Goal: Navigation & Orientation: Understand site structure

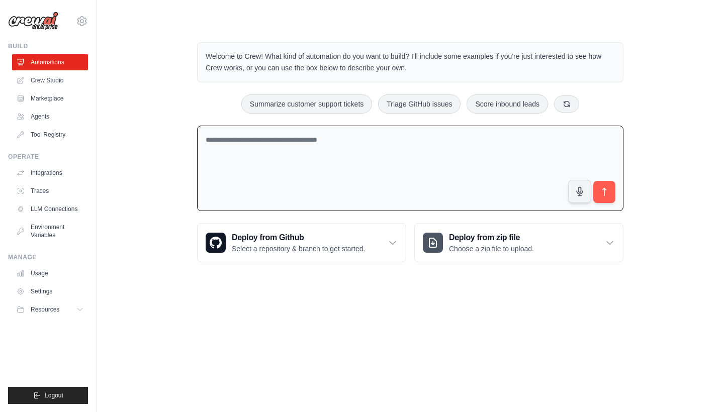
click at [311, 155] on textarea at bounding box center [410, 169] width 426 height 86
click at [64, 83] on link "Crew Studio" at bounding box center [51, 80] width 76 height 16
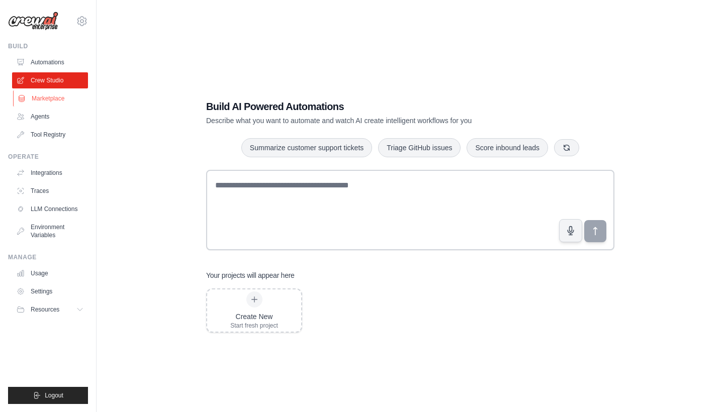
click at [56, 100] on link "Marketplace" at bounding box center [51, 98] width 76 height 16
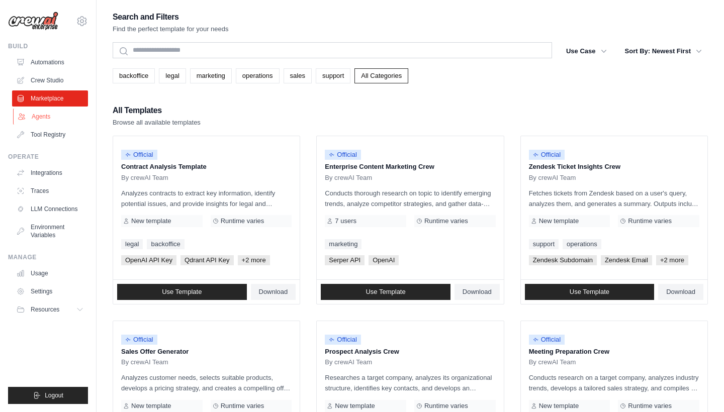
click at [58, 116] on link "Agents" at bounding box center [51, 117] width 76 height 16
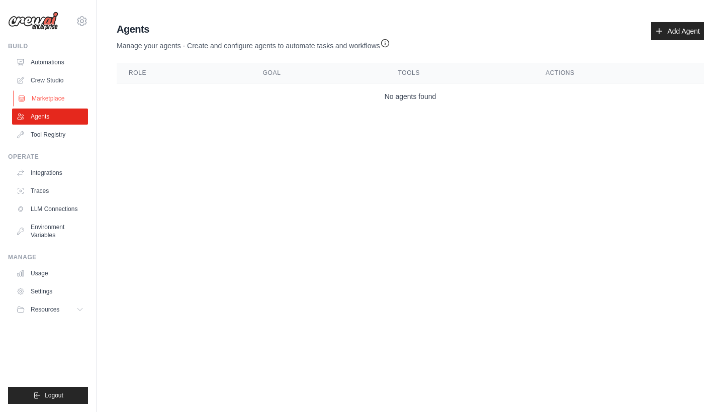
click at [67, 92] on link "Marketplace" at bounding box center [51, 98] width 76 height 16
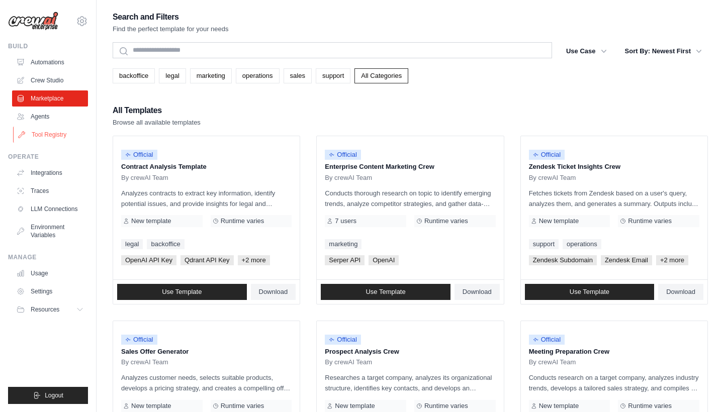
click at [63, 129] on link "Tool Registry" at bounding box center [51, 135] width 76 height 16
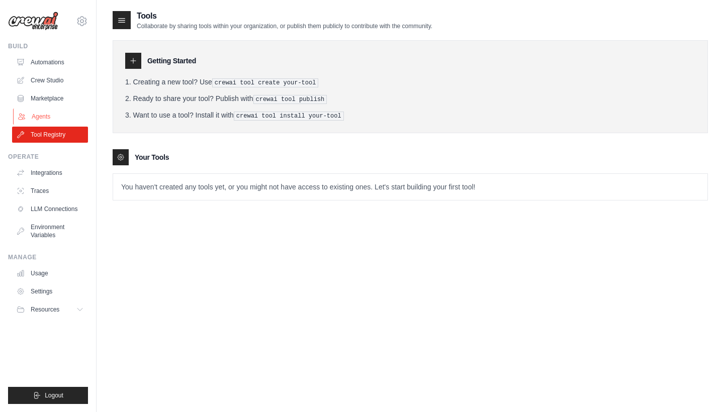
click at [69, 118] on link "Agents" at bounding box center [51, 117] width 76 height 16
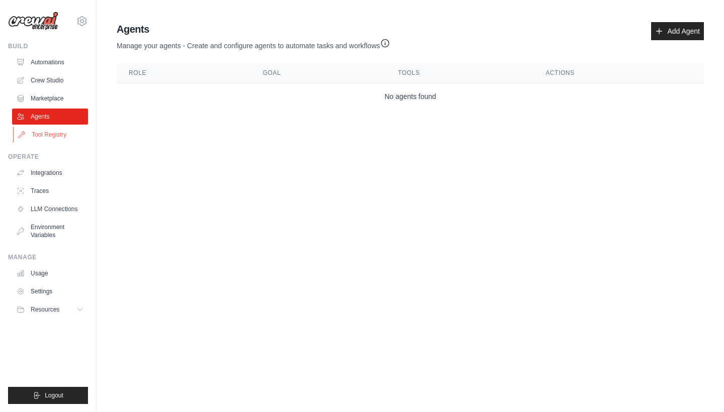
click at [64, 133] on link "Tool Registry" at bounding box center [51, 135] width 76 height 16
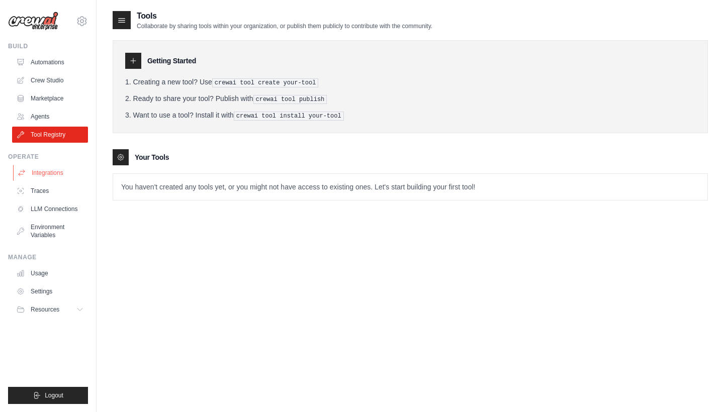
click at [50, 168] on link "Integrations" at bounding box center [51, 173] width 76 height 16
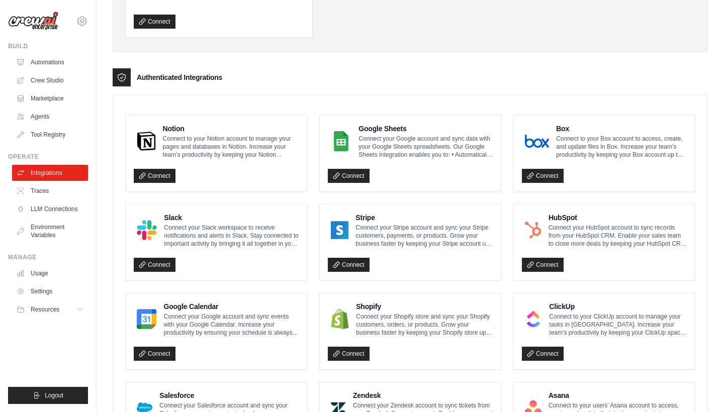
scroll to position [517, 0]
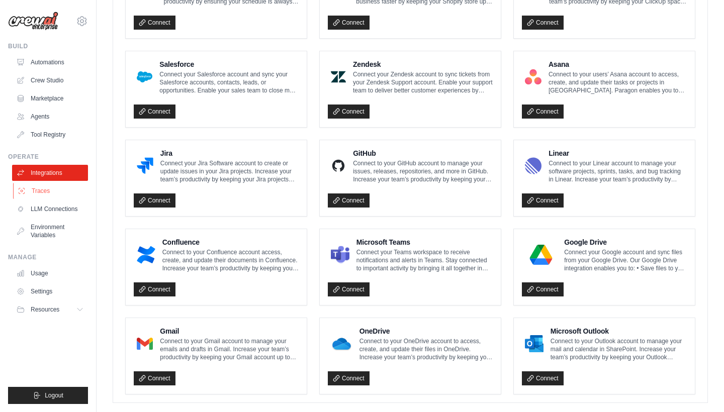
click at [40, 198] on link "Traces" at bounding box center [51, 191] width 76 height 16
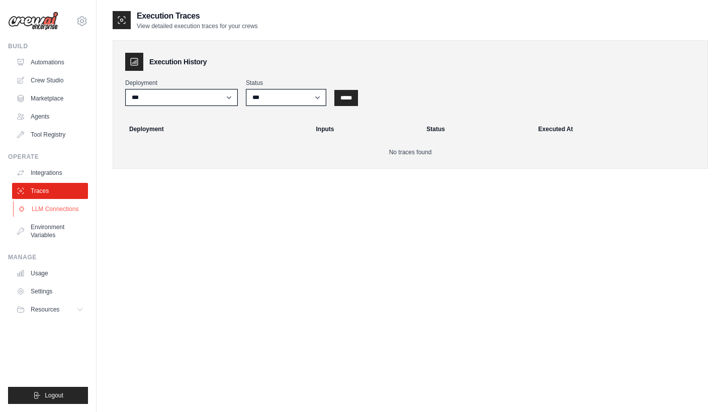
click at [66, 208] on link "LLM Connections" at bounding box center [51, 209] width 76 height 16
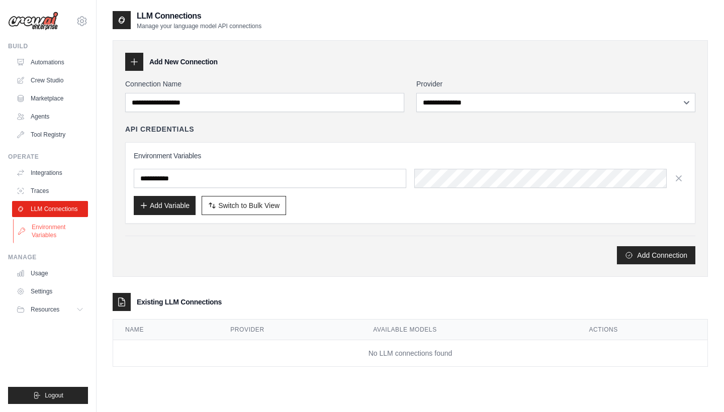
click at [56, 237] on link "Environment Variables" at bounding box center [51, 231] width 76 height 24
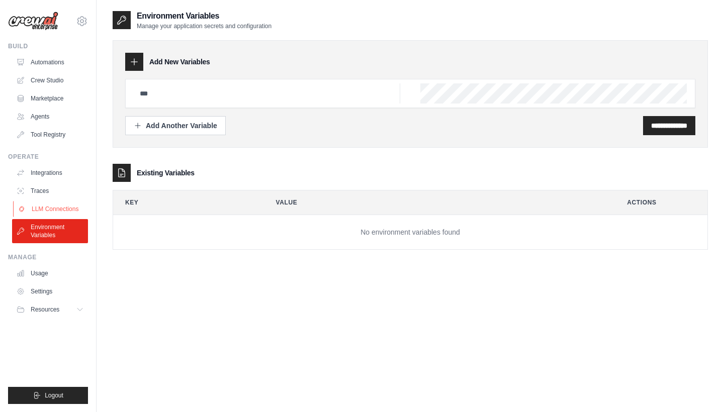
click at [40, 206] on link "LLM Connections" at bounding box center [51, 209] width 76 height 16
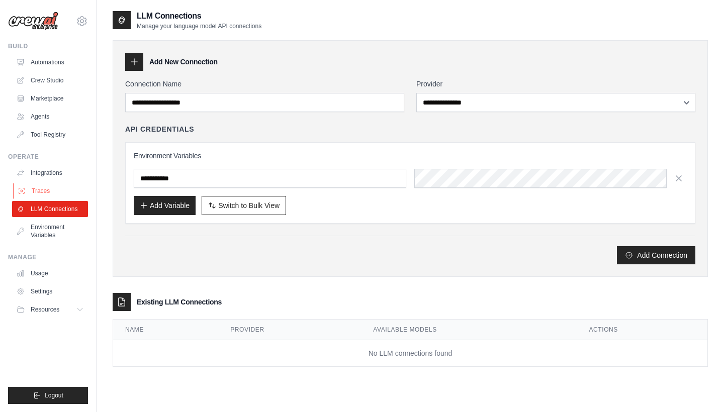
click at [49, 190] on link "Traces" at bounding box center [51, 191] width 76 height 16
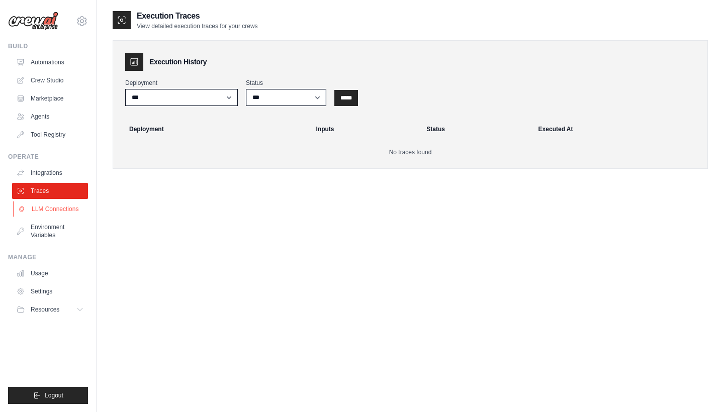
click at [55, 210] on link "LLM Connections" at bounding box center [51, 209] width 76 height 16
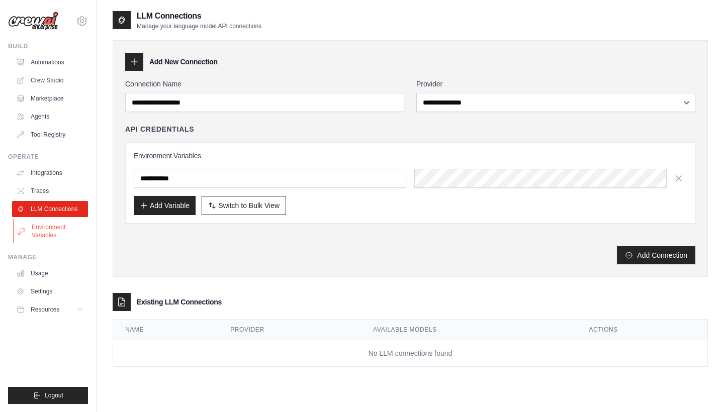
click at [58, 225] on link "Environment Variables" at bounding box center [51, 231] width 76 height 24
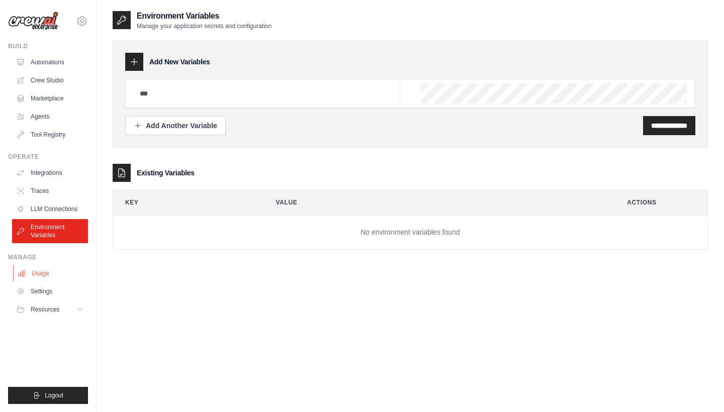
click at [46, 276] on link "Usage" at bounding box center [51, 273] width 76 height 16
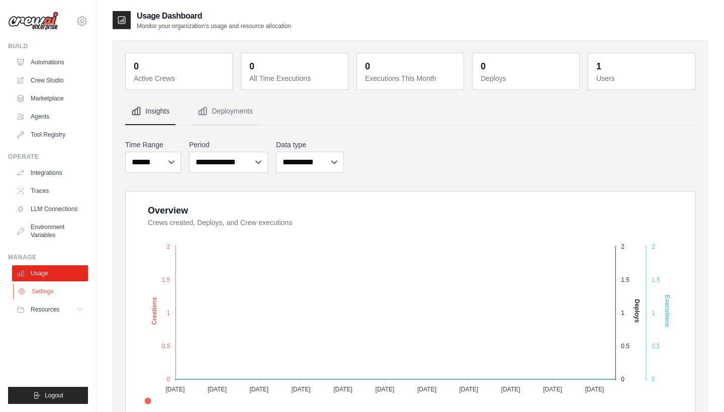
click at [50, 286] on link "Settings" at bounding box center [51, 291] width 76 height 16
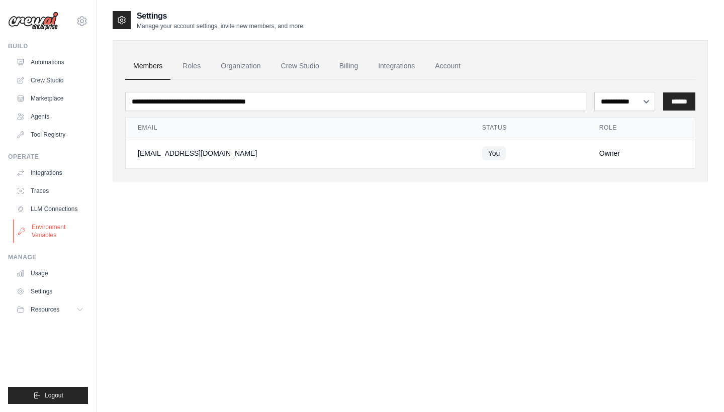
click at [57, 220] on link "Environment Variables" at bounding box center [51, 231] width 76 height 24
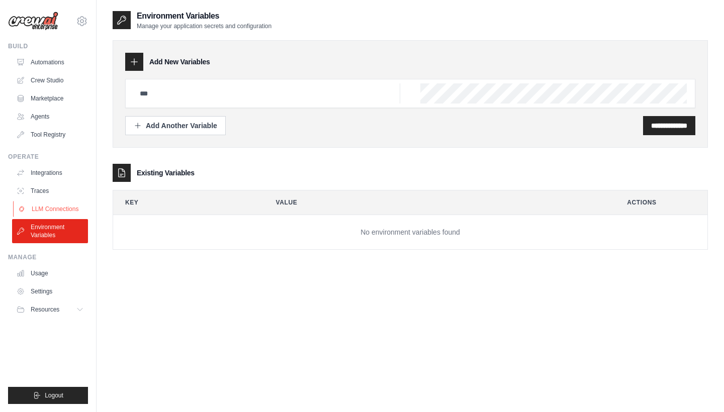
click at [58, 209] on link "LLM Connections" at bounding box center [51, 209] width 76 height 16
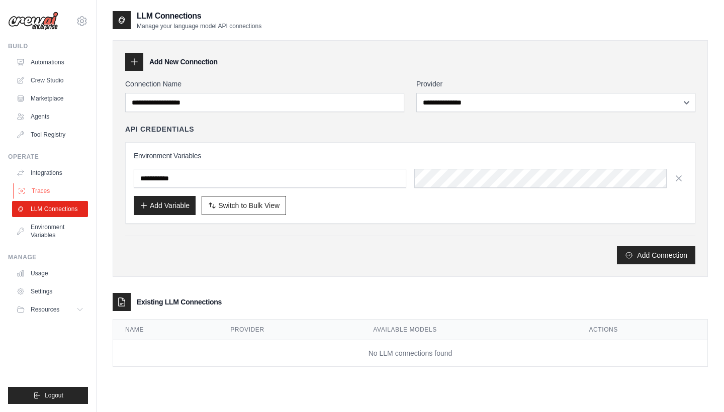
click at [56, 183] on link "Traces" at bounding box center [51, 191] width 76 height 16
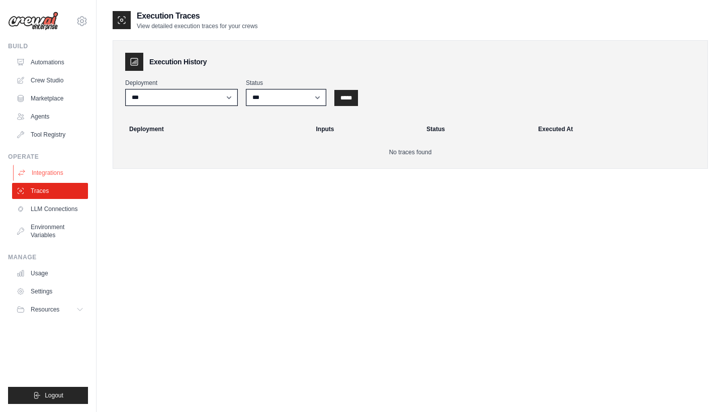
click at [56, 175] on link "Integrations" at bounding box center [51, 173] width 76 height 16
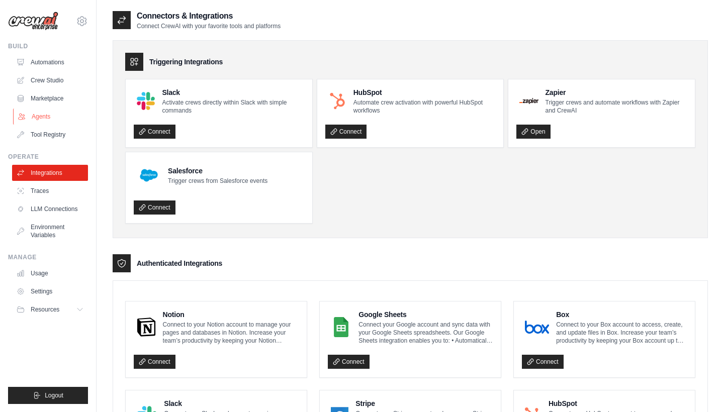
click at [54, 117] on link "Agents" at bounding box center [51, 117] width 76 height 16
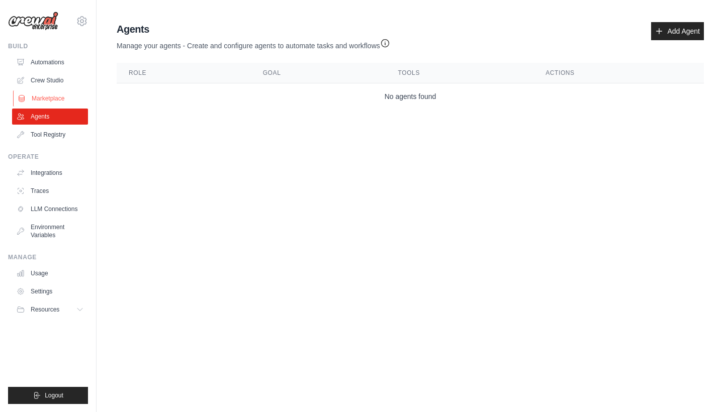
click at [55, 103] on link "Marketplace" at bounding box center [51, 98] width 76 height 16
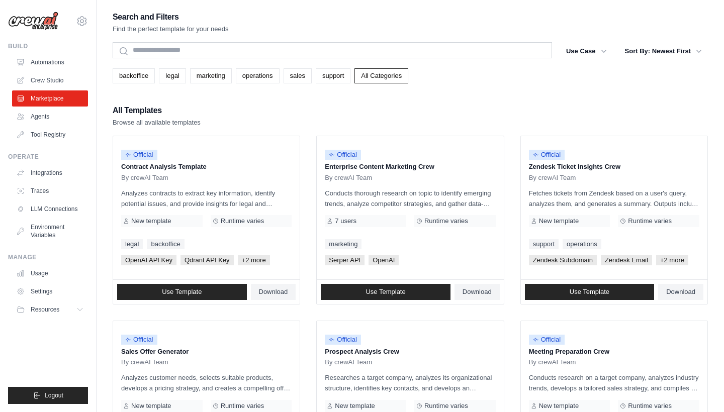
click at [61, 70] on ul "Automations Crew Studio Marketplace Agents Tool Registry" at bounding box center [50, 98] width 76 height 88
click at [43, 58] on link "Automations" at bounding box center [51, 62] width 76 height 16
